Goal: Navigation & Orientation: Find specific page/section

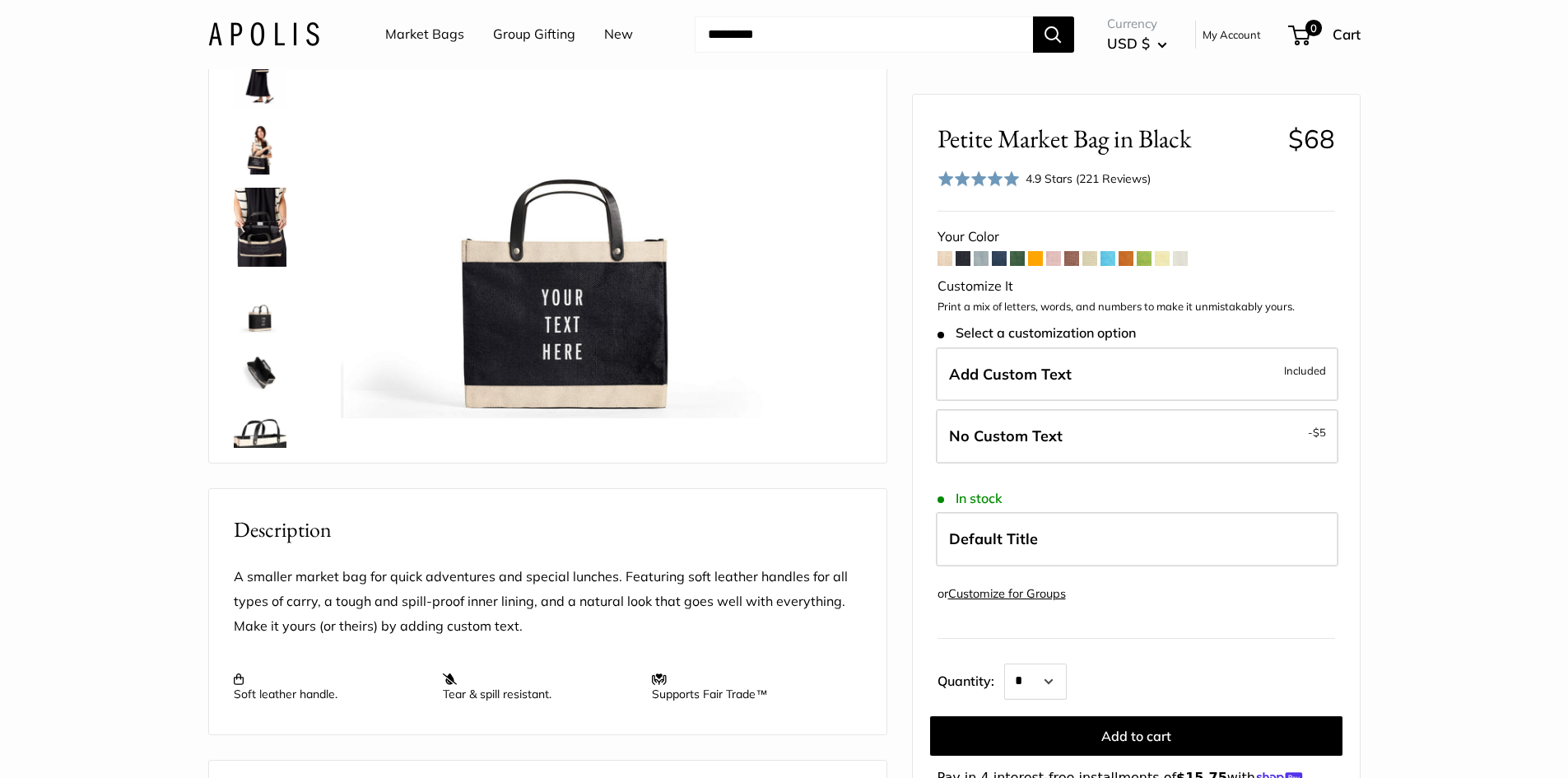
scroll to position [165, 0]
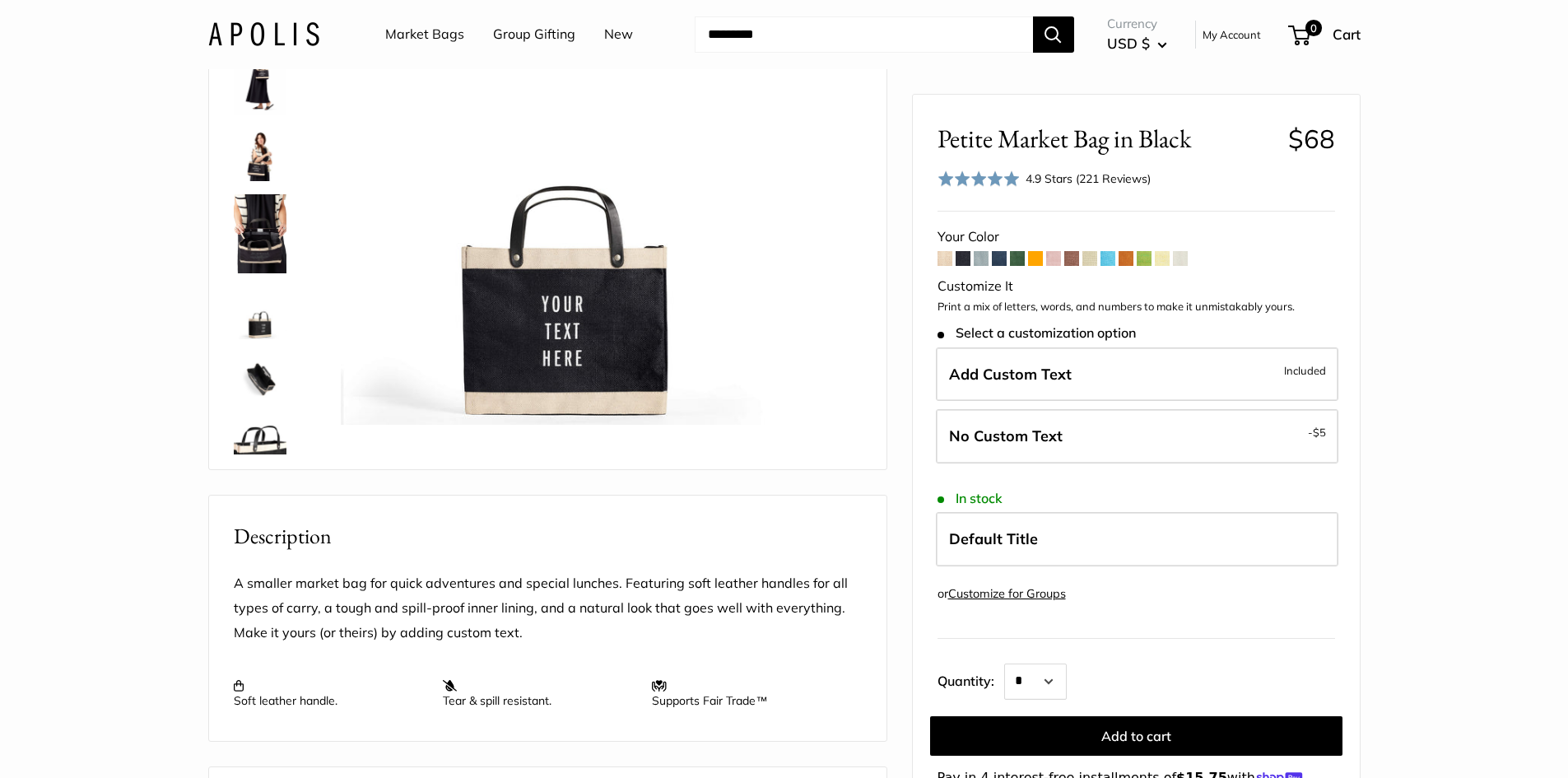
click at [983, 256] on span at bounding box center [981, 258] width 14 height 14
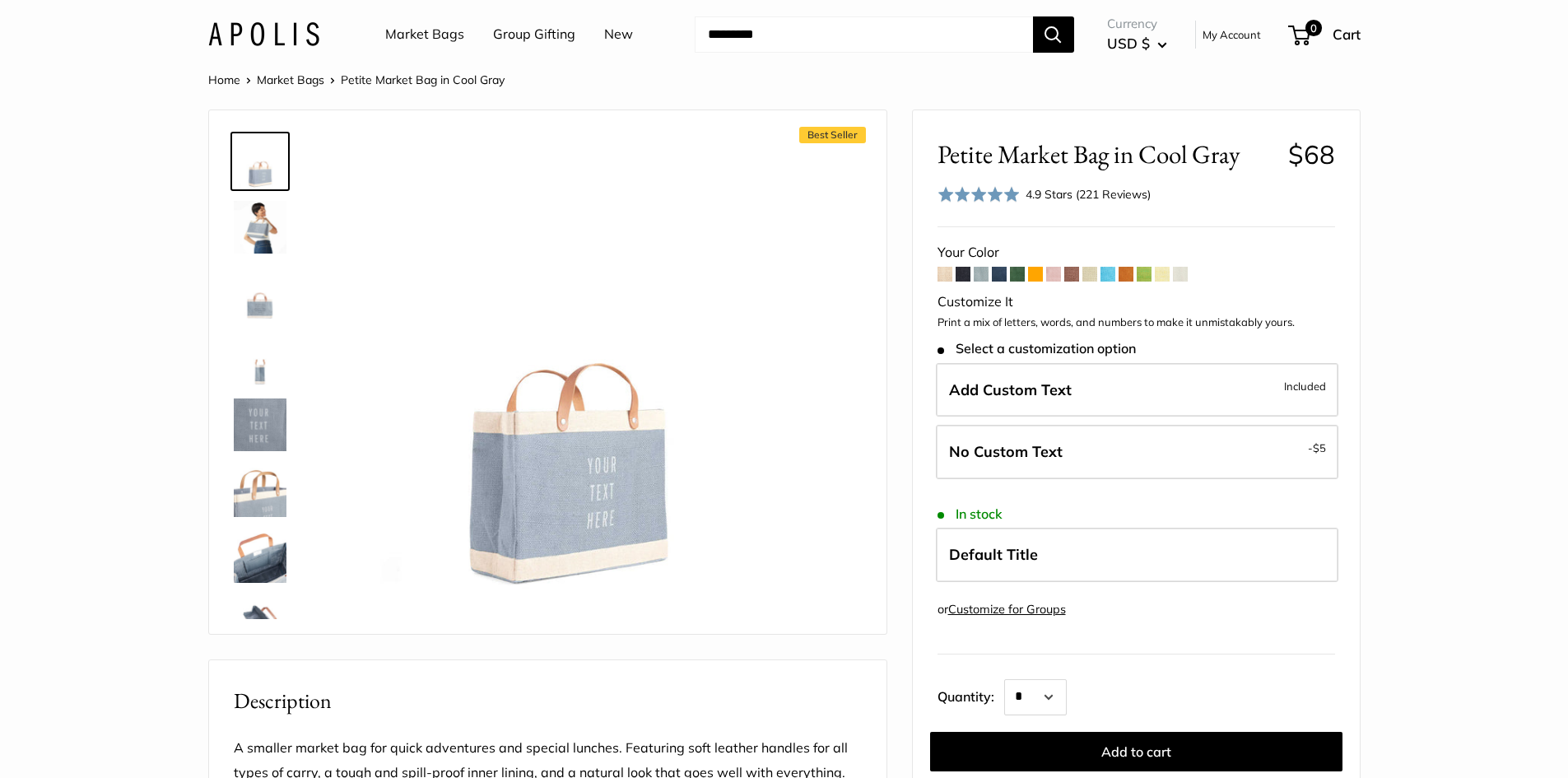
click at [1004, 271] on span at bounding box center [999, 274] width 14 height 14
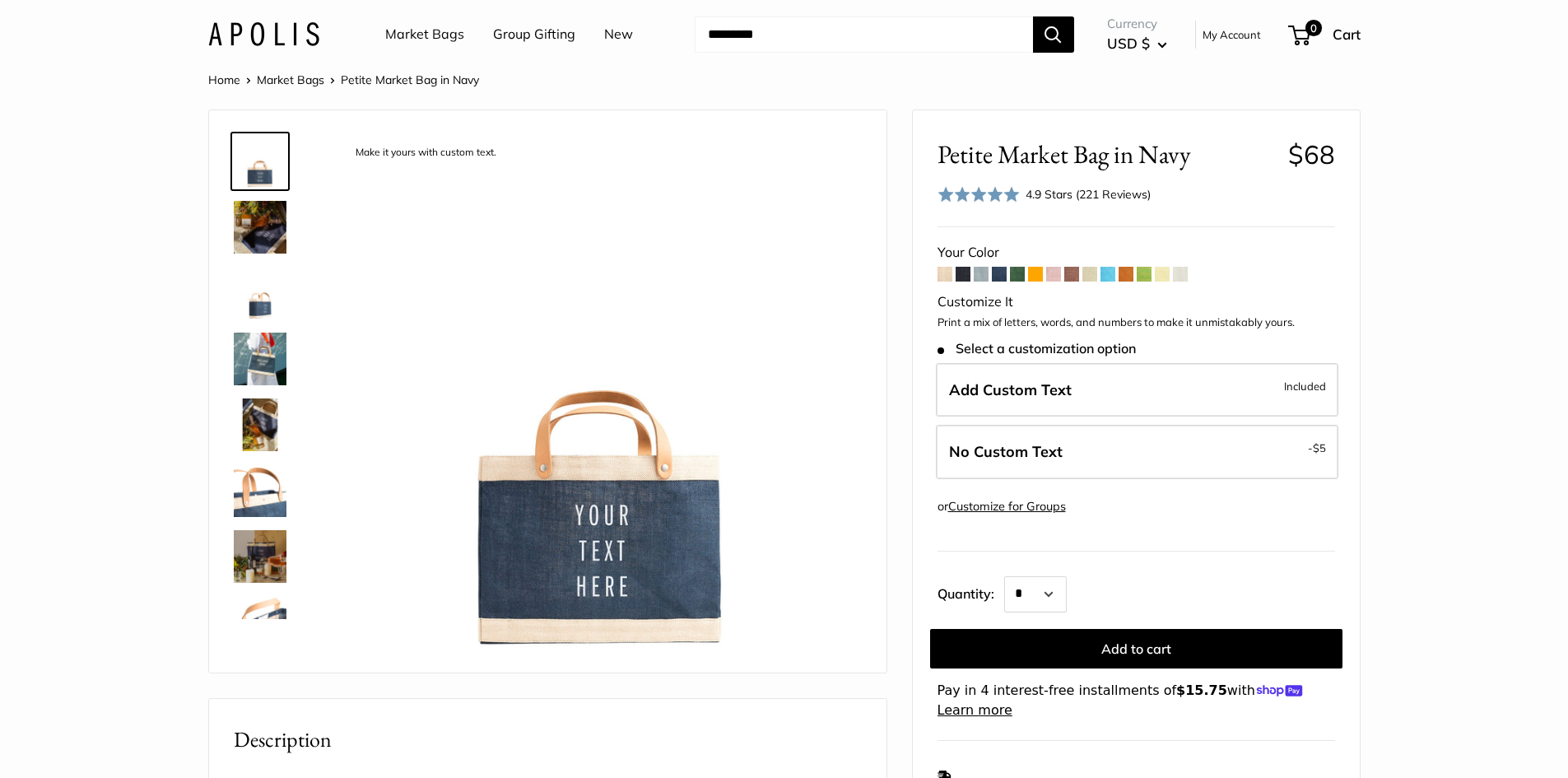
click at [1019, 275] on span at bounding box center [1017, 274] width 14 height 14
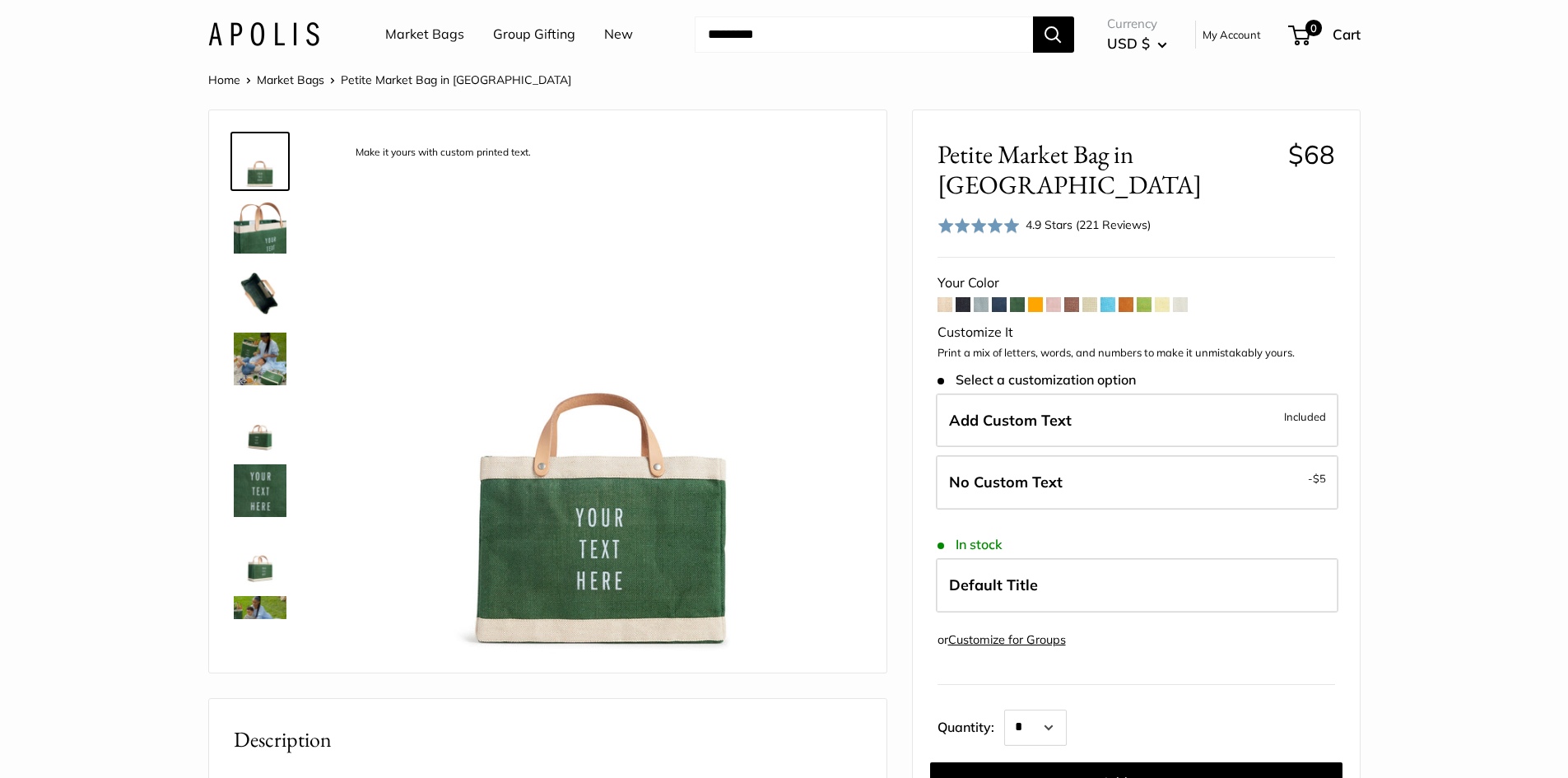
click at [1037, 297] on span at bounding box center [1035, 304] width 14 height 14
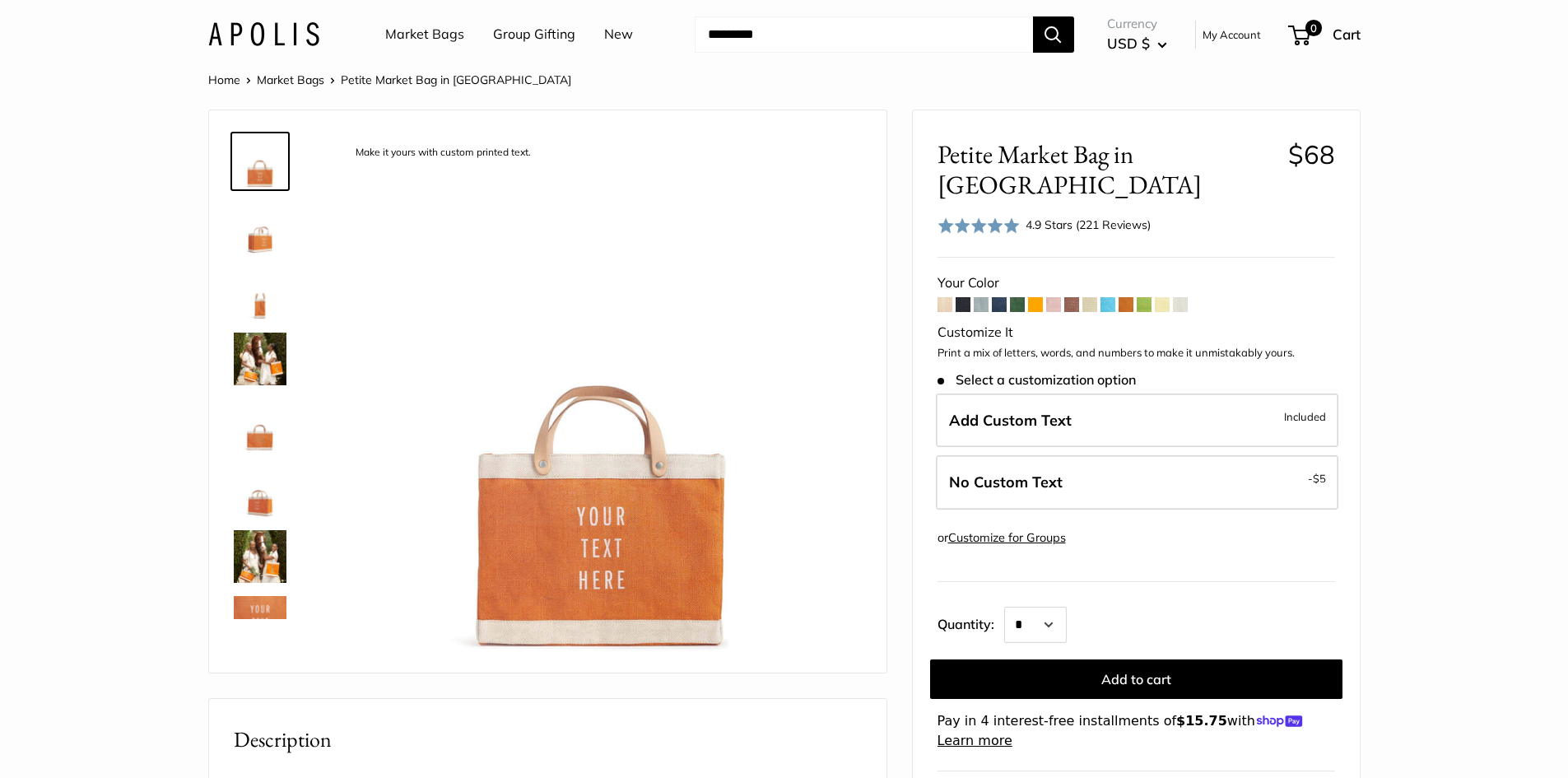
click at [1056, 297] on span at bounding box center [1054, 304] width 14 height 14
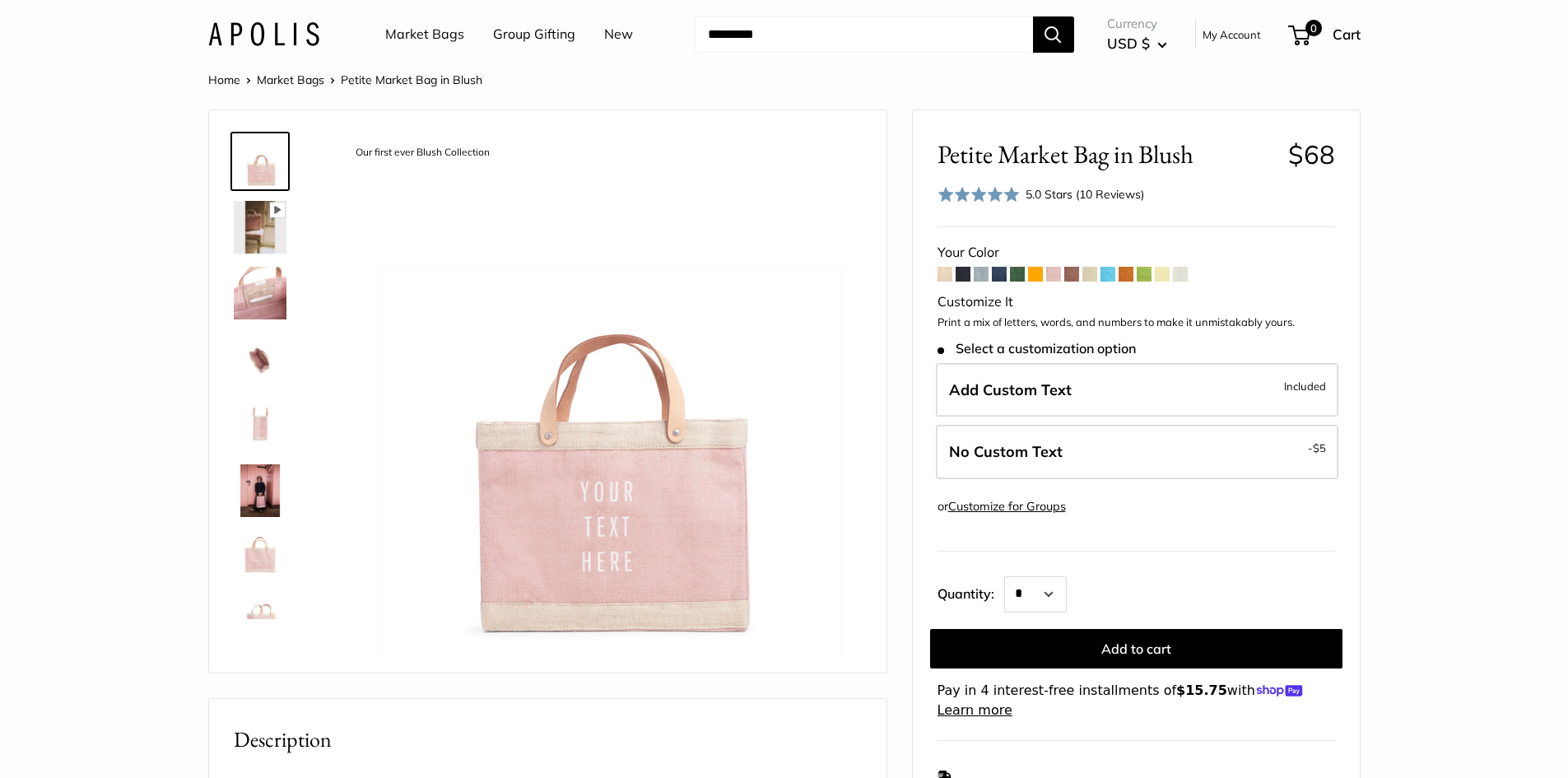
click at [1074, 276] on span at bounding box center [1072, 274] width 14 height 14
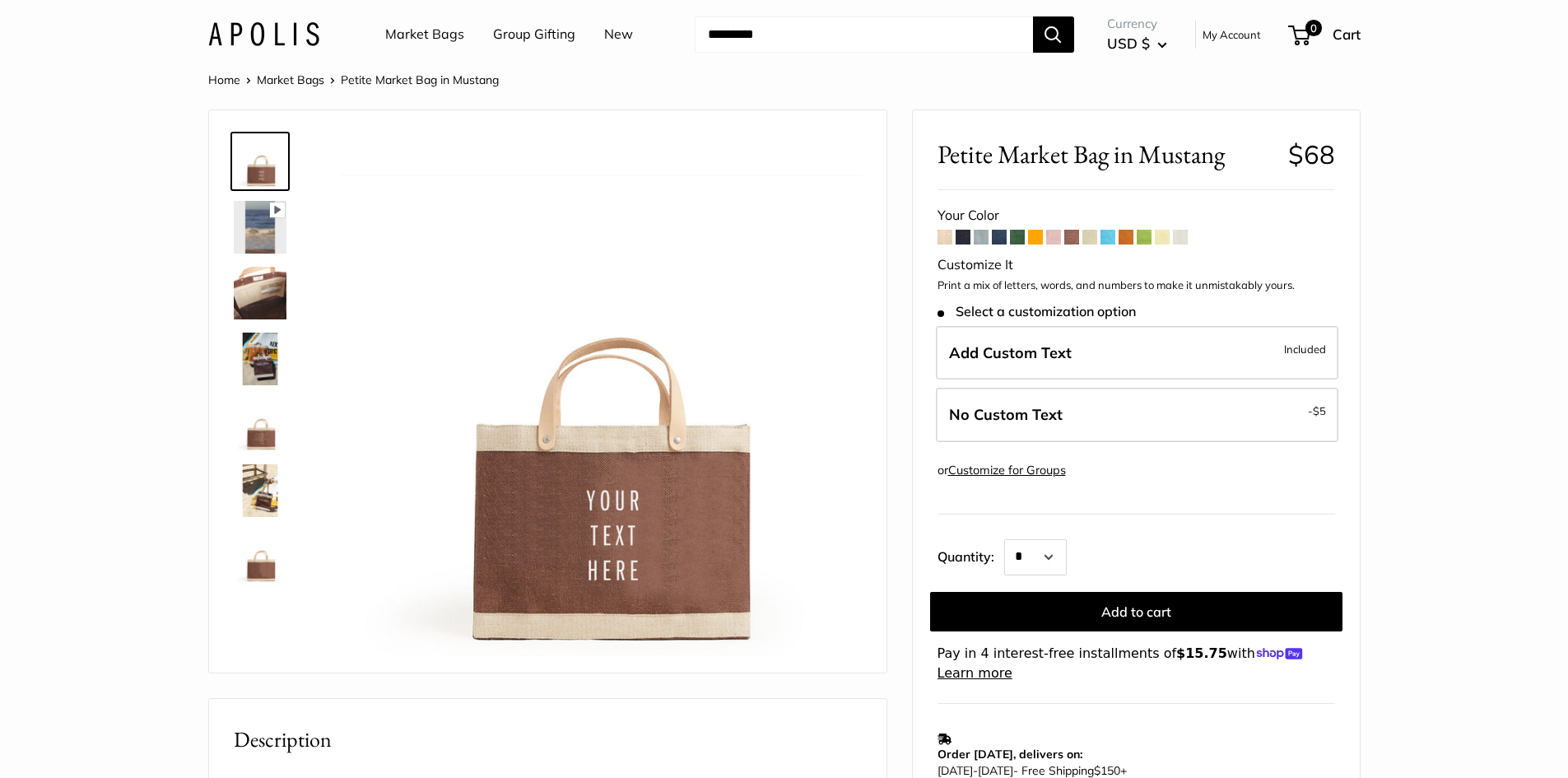
click at [1128, 236] on span at bounding box center [1126, 237] width 14 height 14
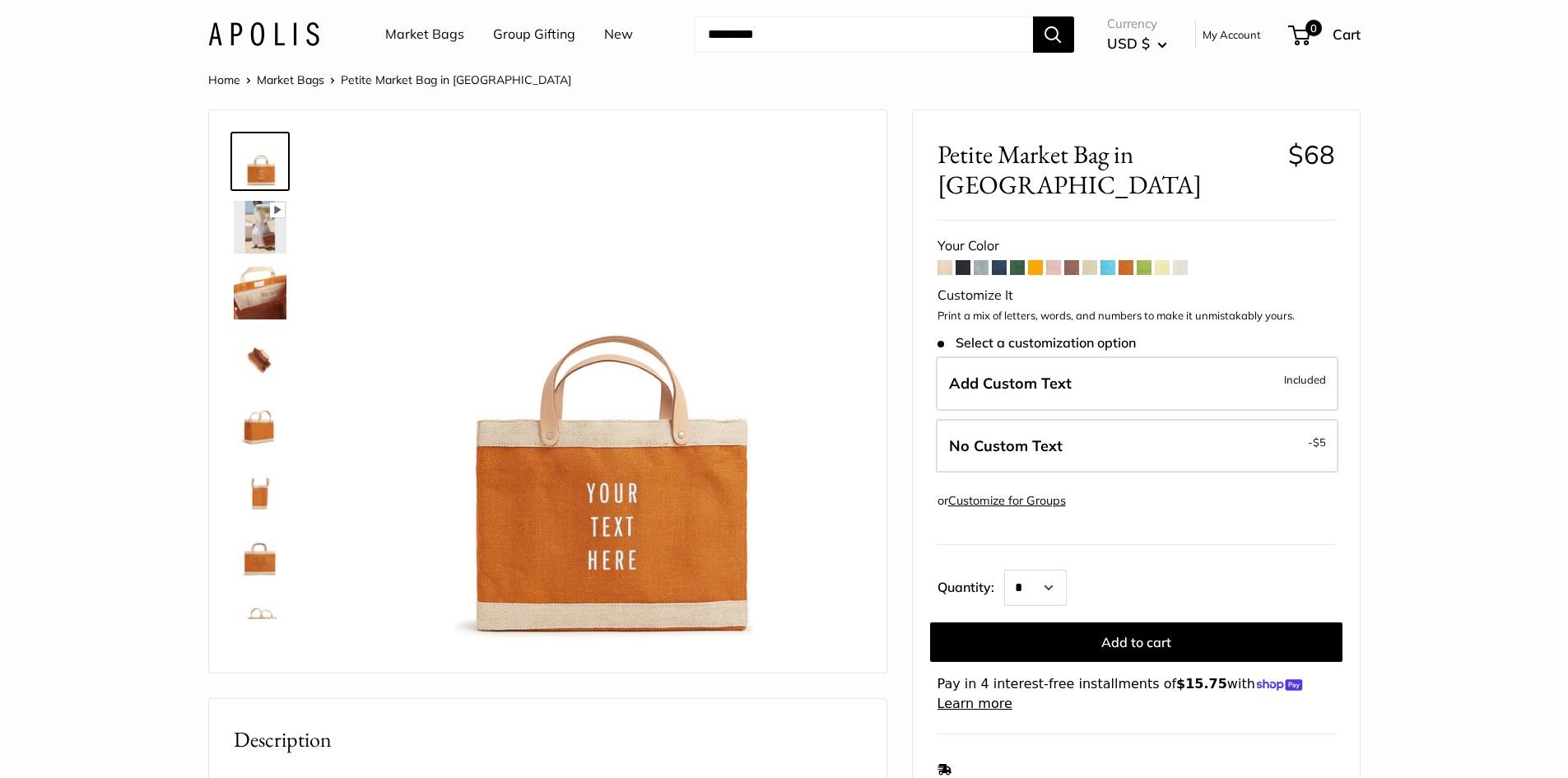
click at [1150, 260] on span at bounding box center [1144, 267] width 14 height 14
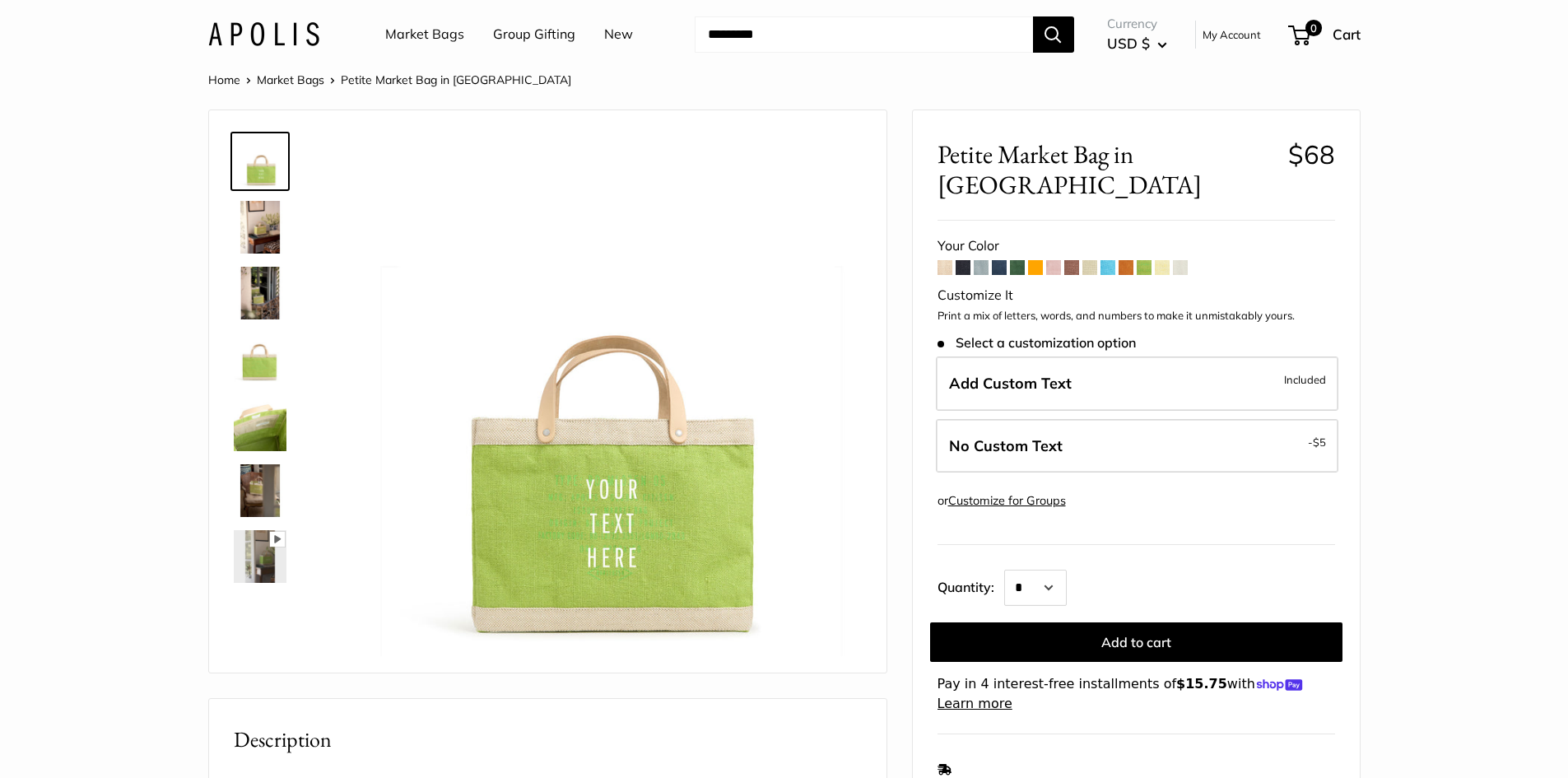
click at [1163, 260] on span at bounding box center [1162, 267] width 14 height 14
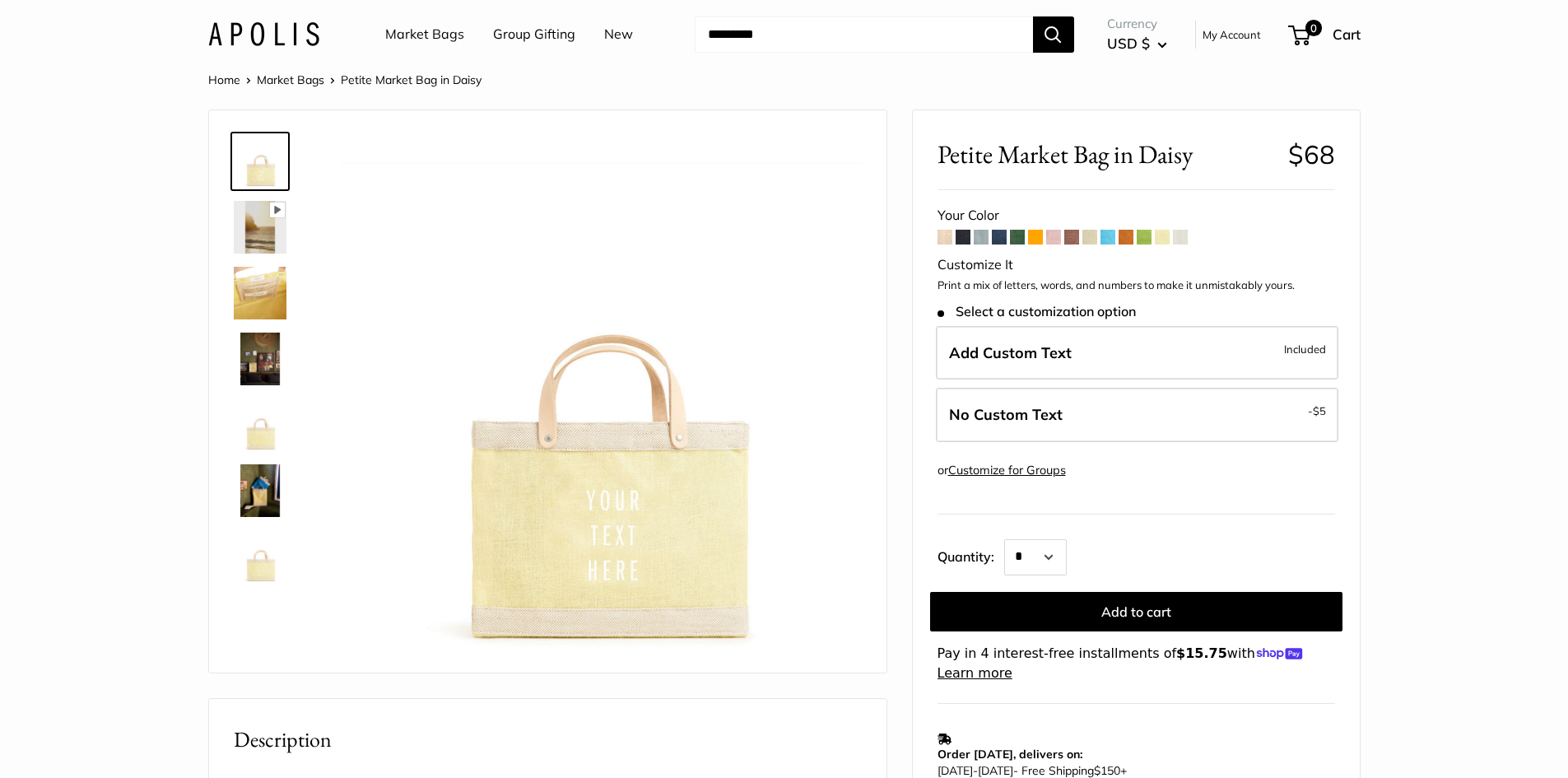
click at [1182, 231] on span at bounding box center [1180, 237] width 14 height 14
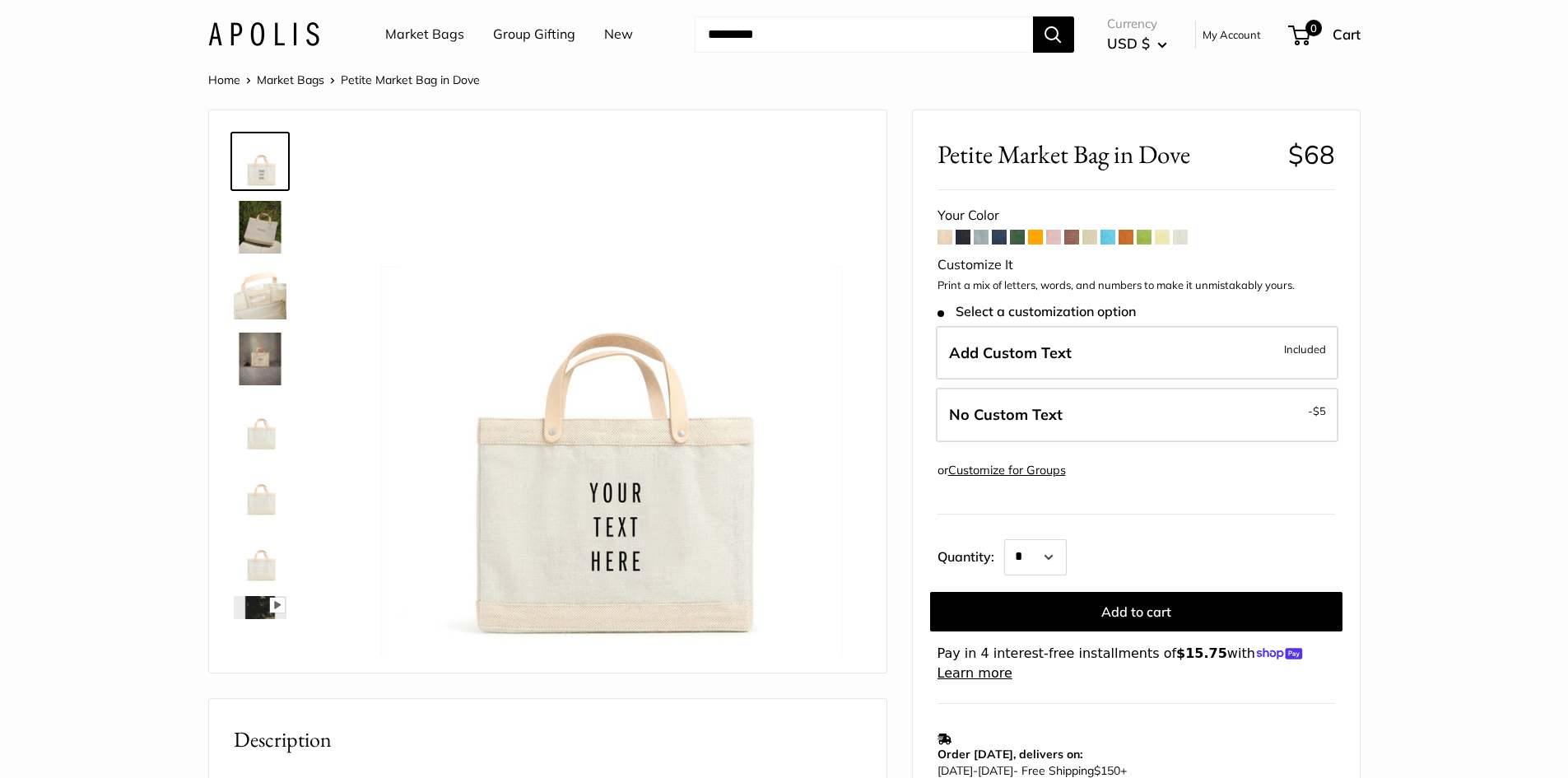
click at [948, 236] on span at bounding box center [945, 237] width 14 height 14
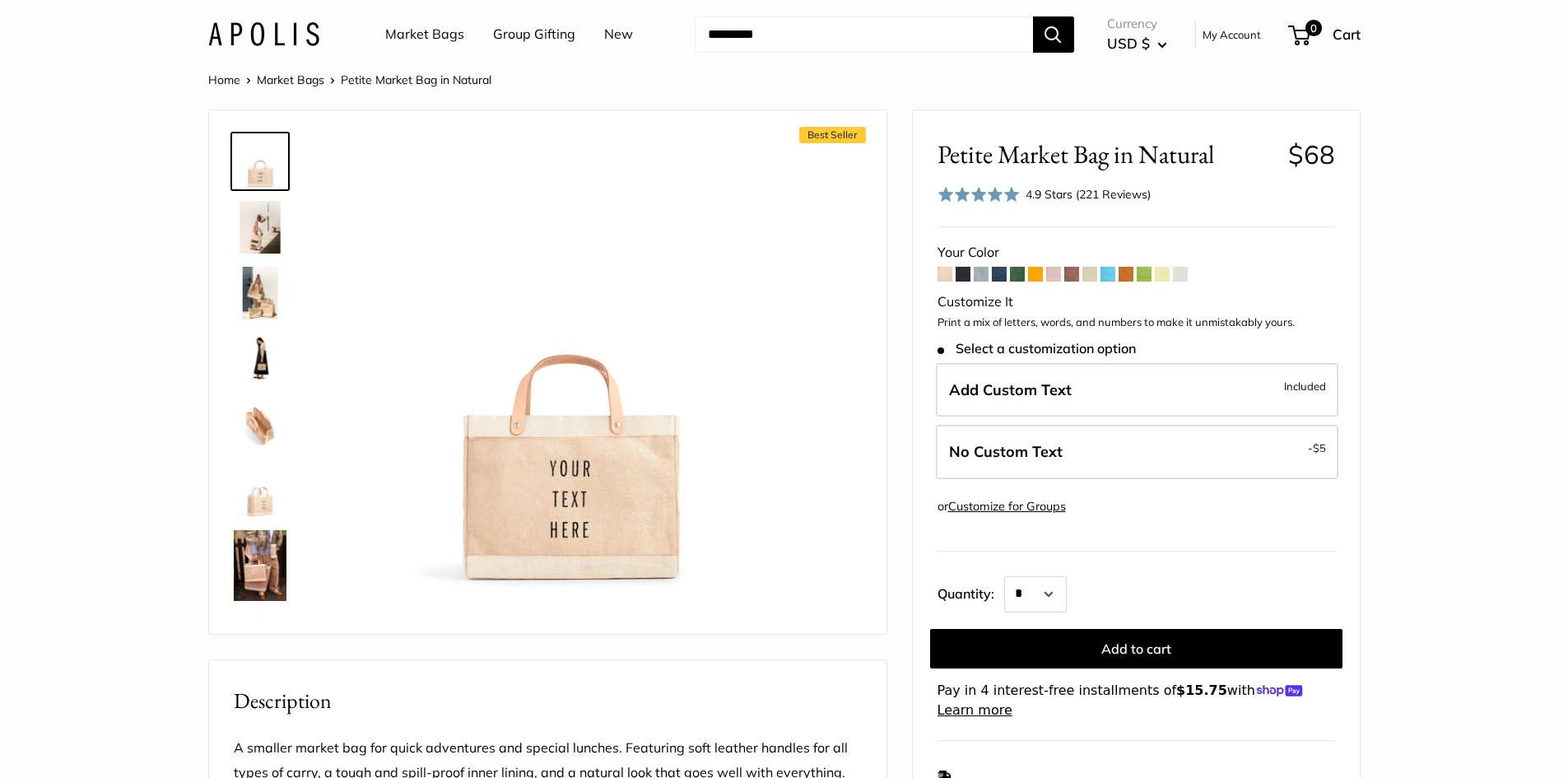
click at [621, 34] on link "New" at bounding box center [619, 34] width 29 height 24
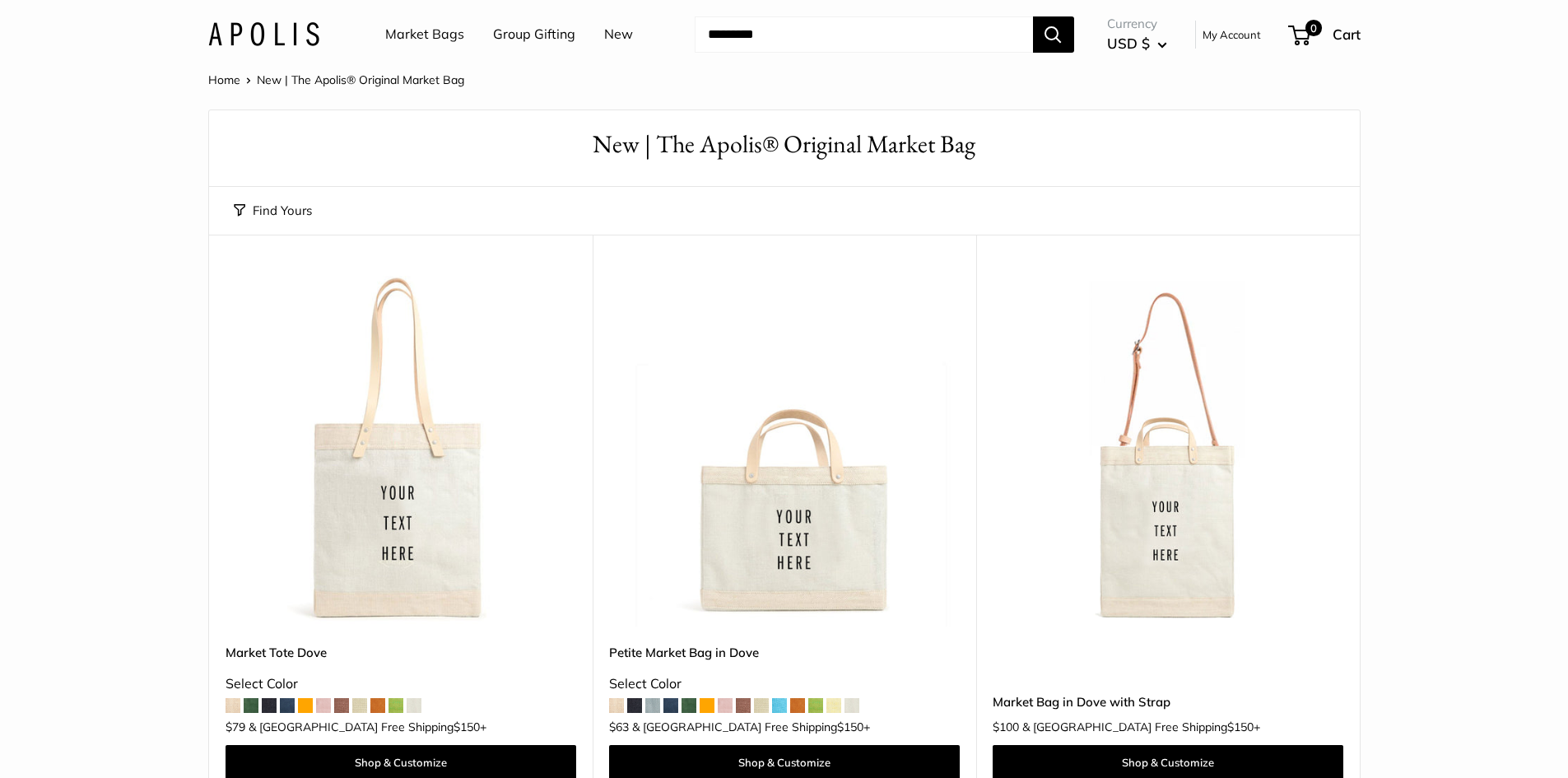
click at [620, 34] on link "New" at bounding box center [619, 34] width 29 height 24
click at [435, 32] on link "Market Bags" at bounding box center [425, 34] width 79 height 24
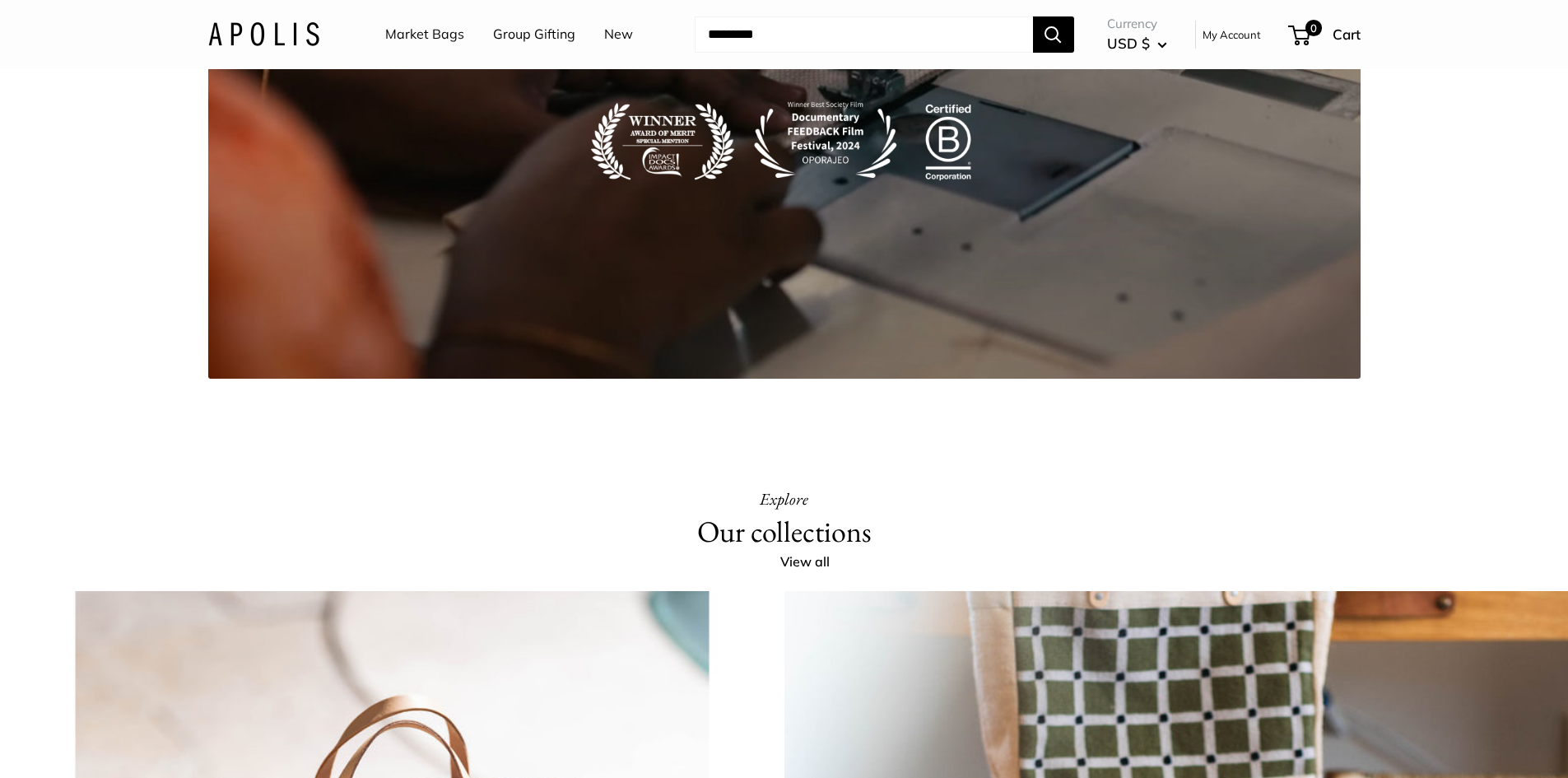
scroll to position [3374, 0]
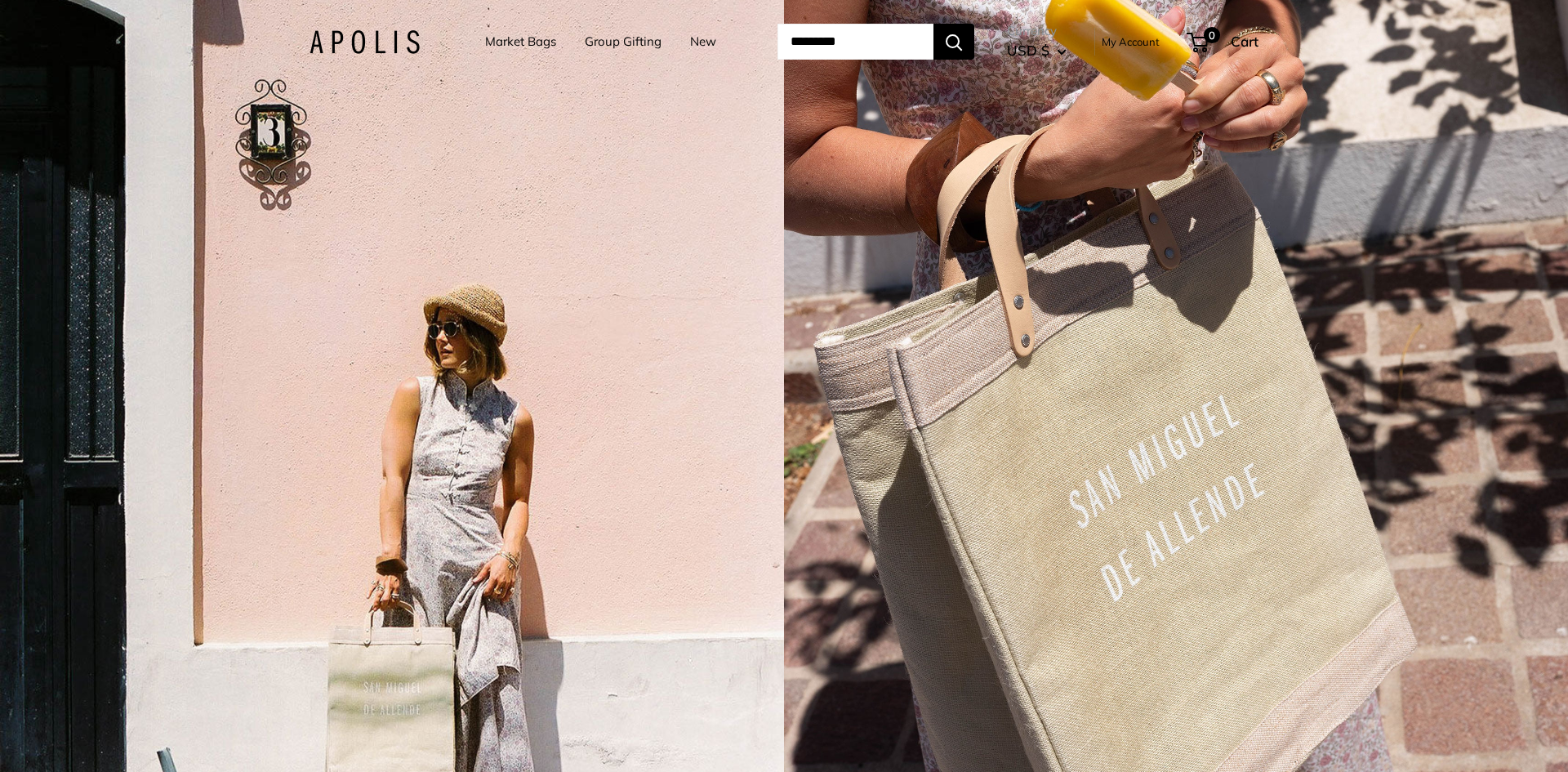
click at [352, 43] on img at bounding box center [364, 42] width 110 height 24
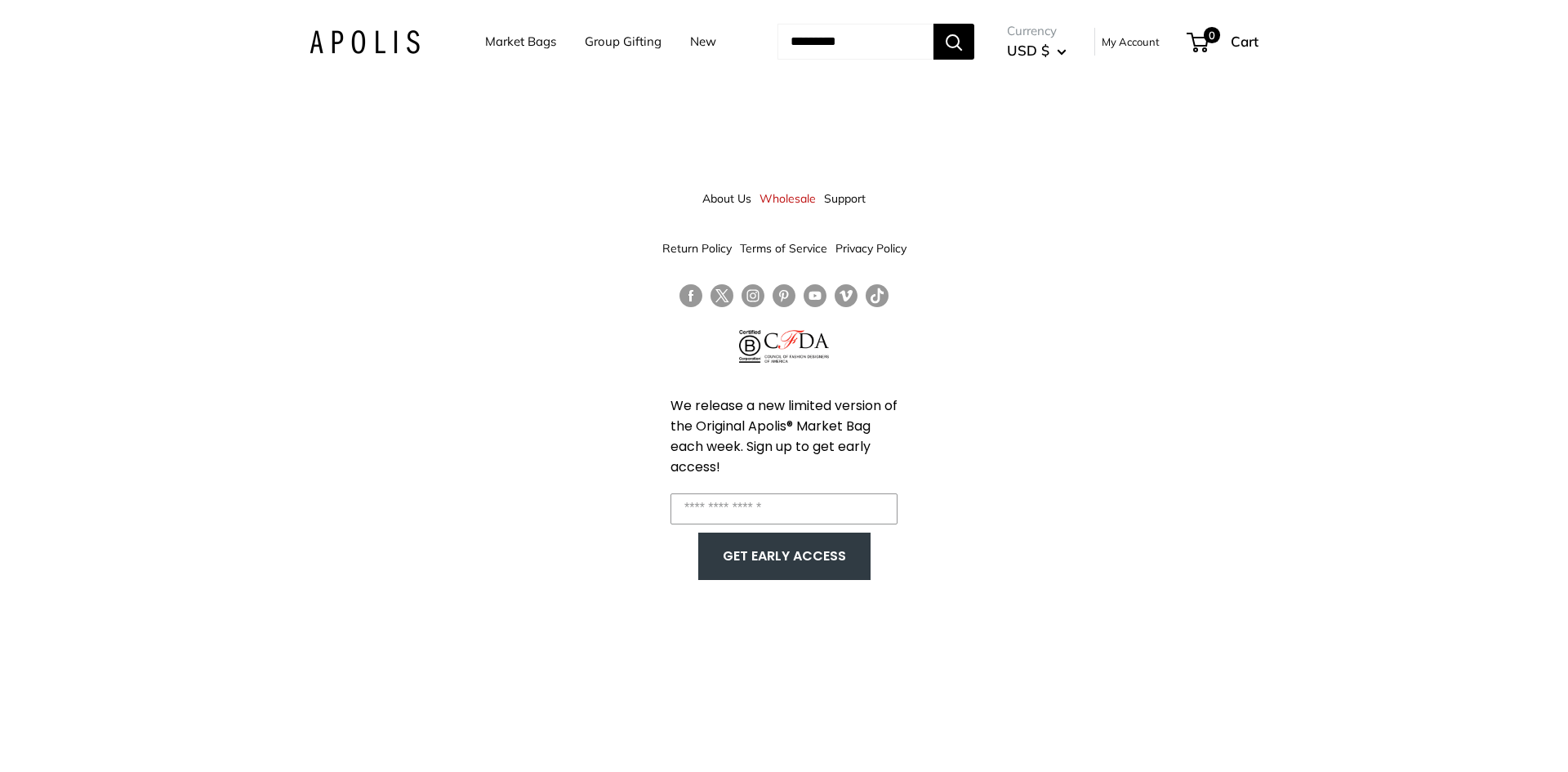
click at [725, 194] on link "About Us" at bounding box center [726, 198] width 49 height 29
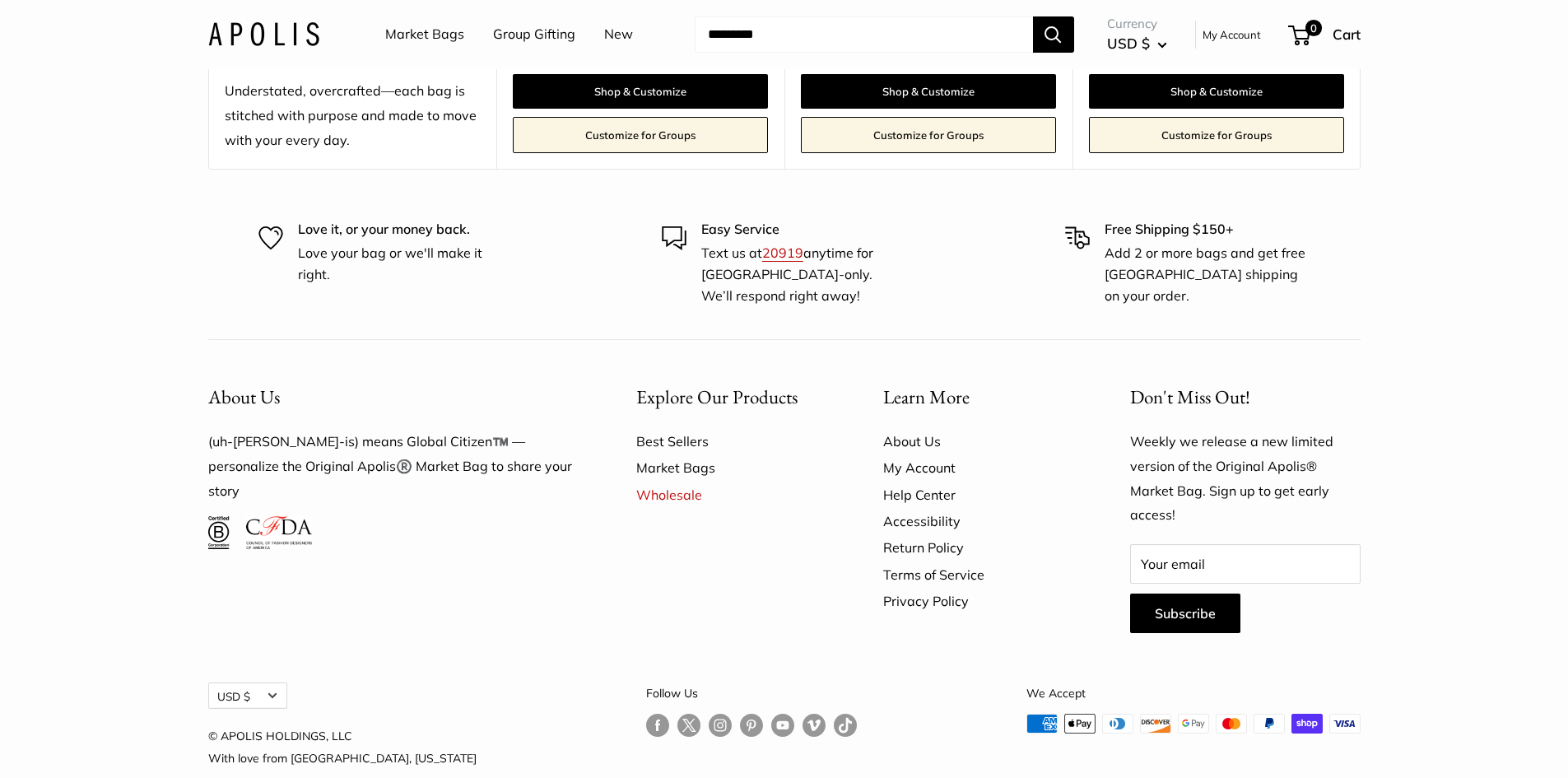
scroll to position [4534, 0]
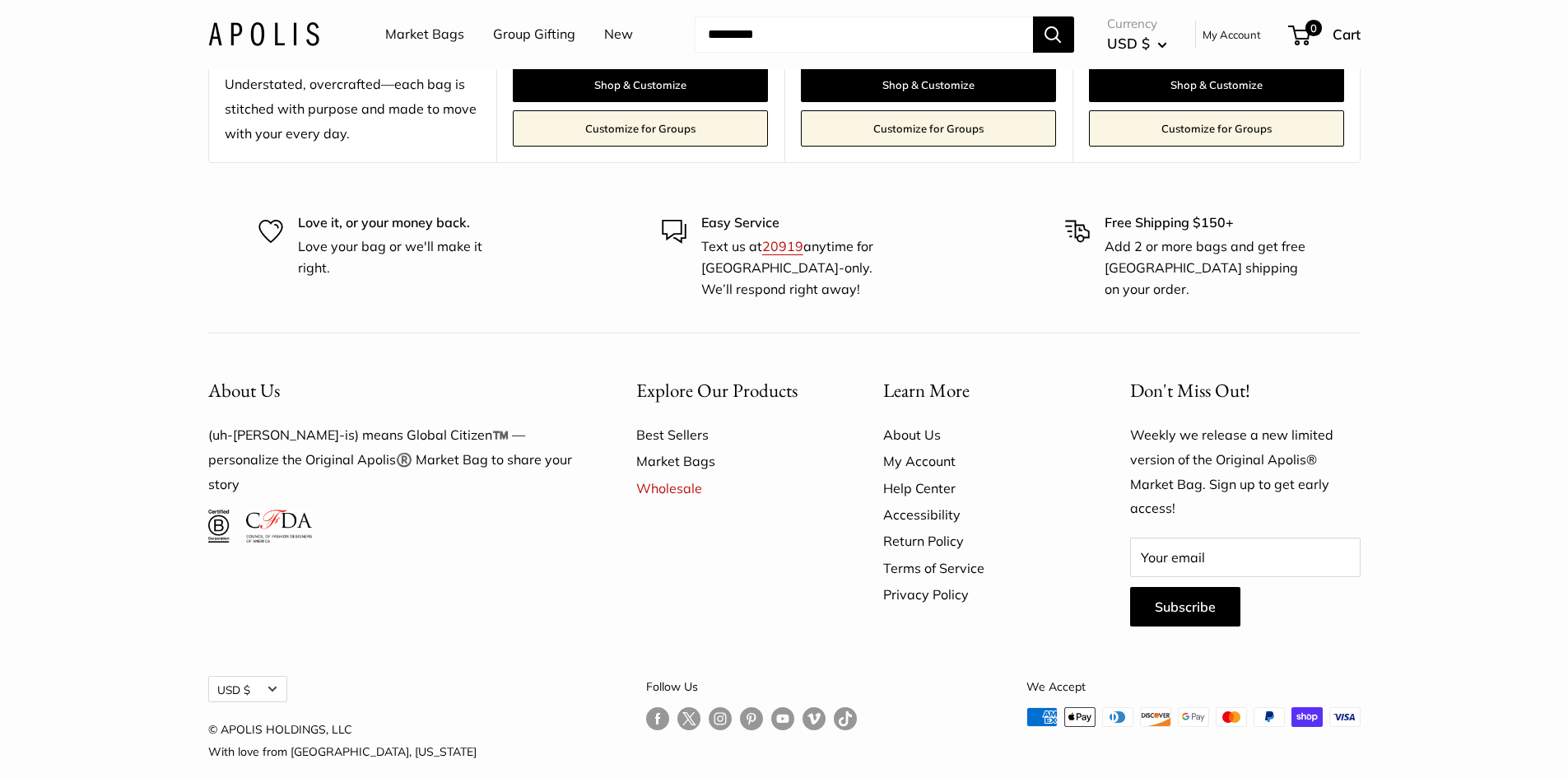
click at [916, 421] on link "About Us" at bounding box center [978, 434] width 189 height 26
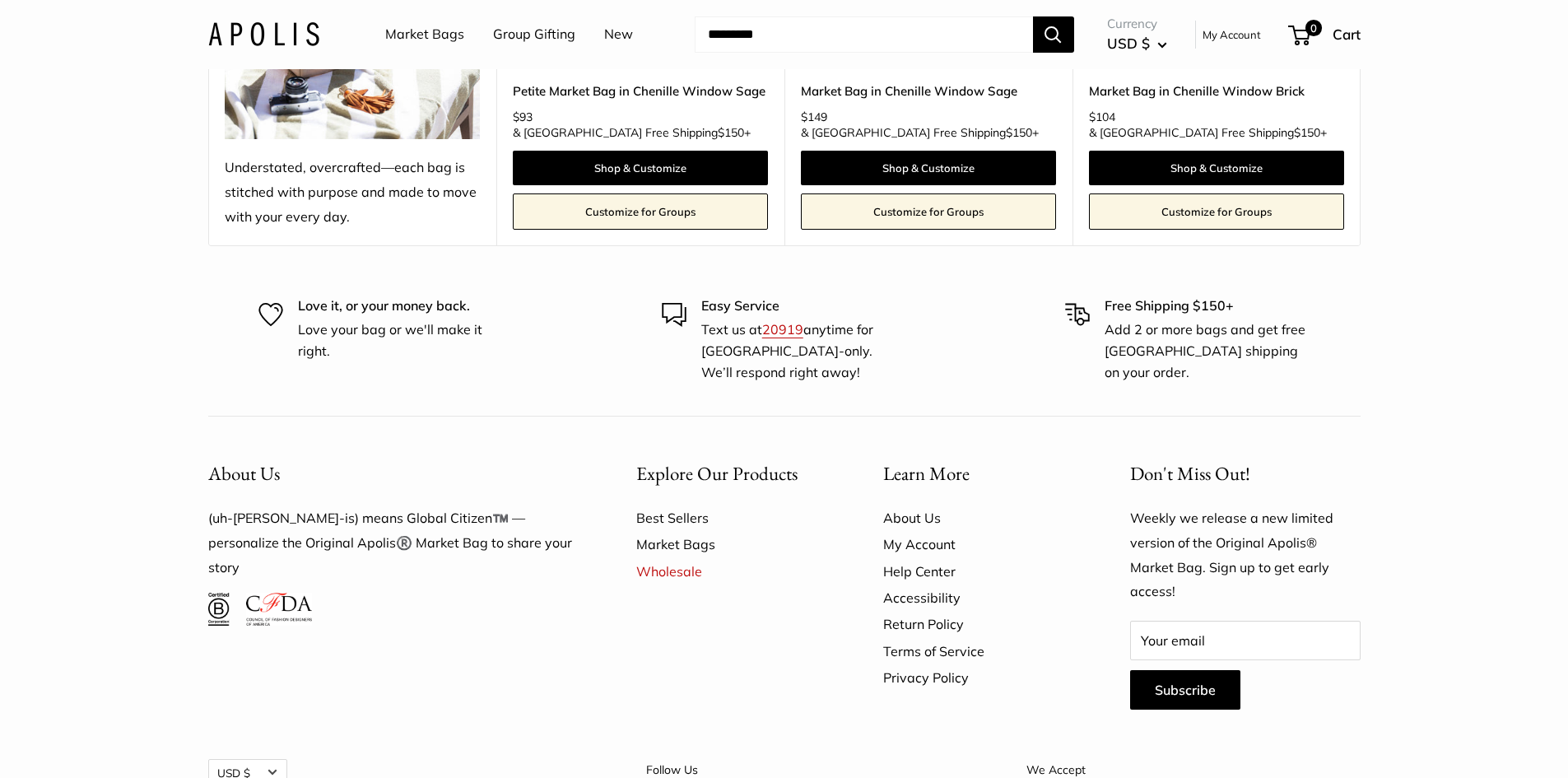
scroll to position [4534, 0]
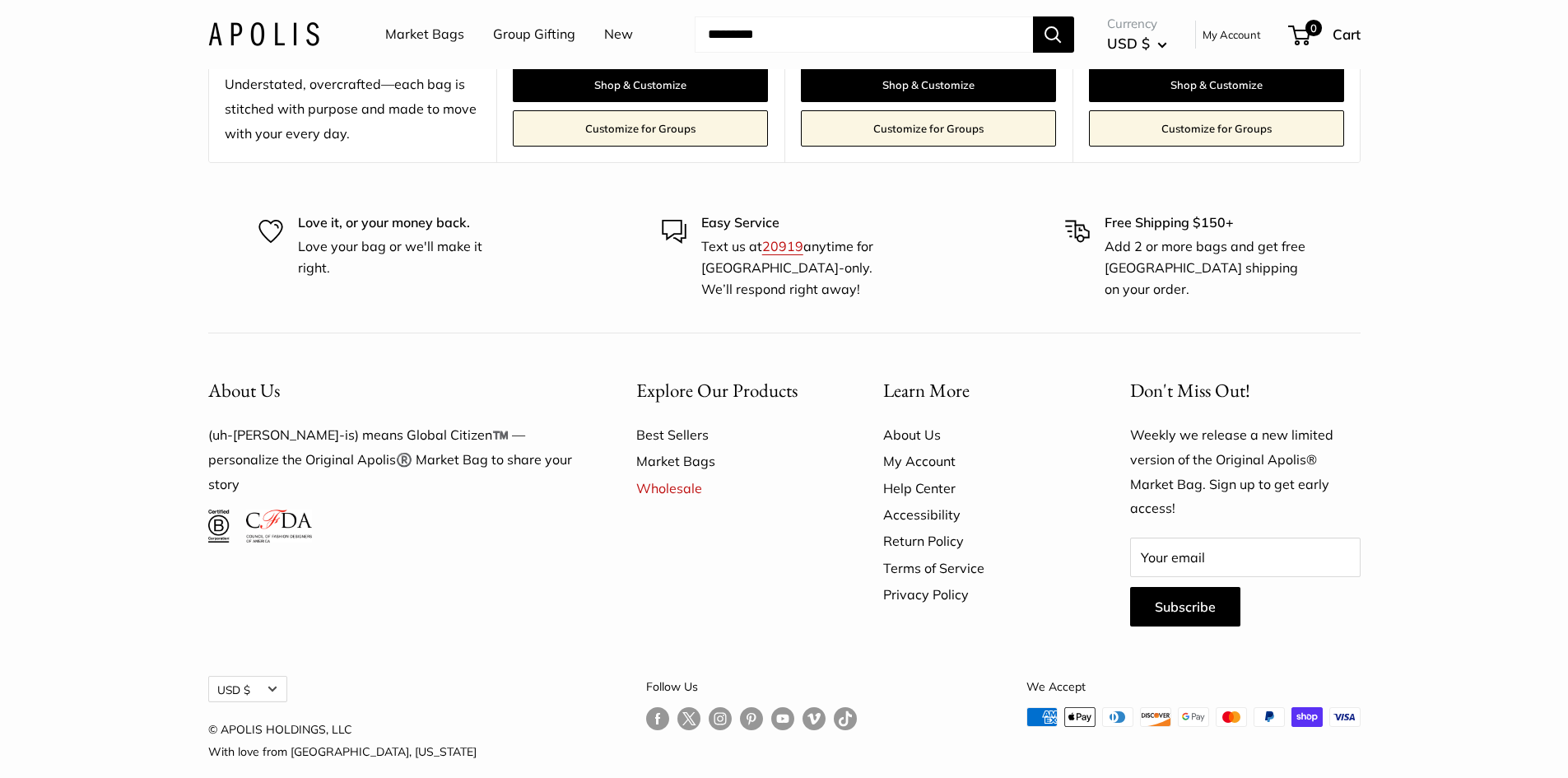
click at [922, 448] on link "My Account" at bounding box center [978, 460] width 189 height 26
